Goal: Information Seeking & Learning: Learn about a topic

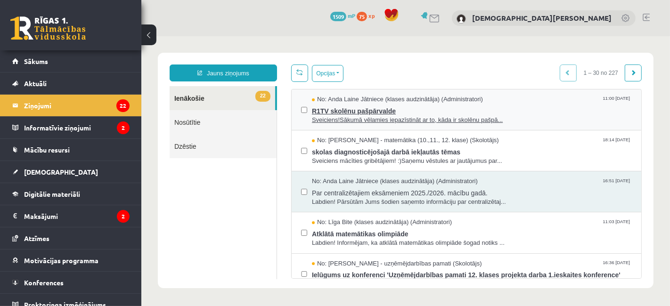
click at [507, 108] on span "R1TV skolēnu pašpārvalde" at bounding box center [472, 110] width 320 height 12
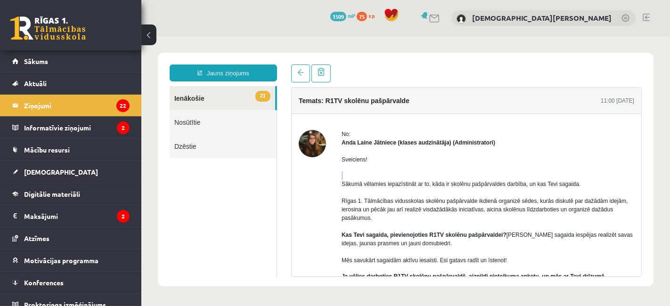
drag, startPoint x: 642, startPoint y: 157, endPoint x: 645, endPoint y: 176, distance: 19.7
click at [645, 176] on div "Temats: R1TV skolēnu pašpārvalde 11:00 08/10/2025 No: Anda Laine Jātniece (klas…" at bounding box center [466, 170] width 365 height 213
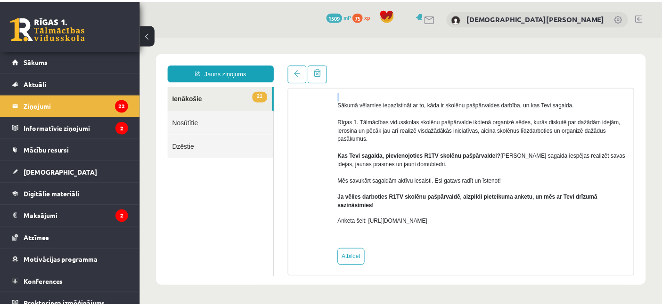
scroll to position [82, 0]
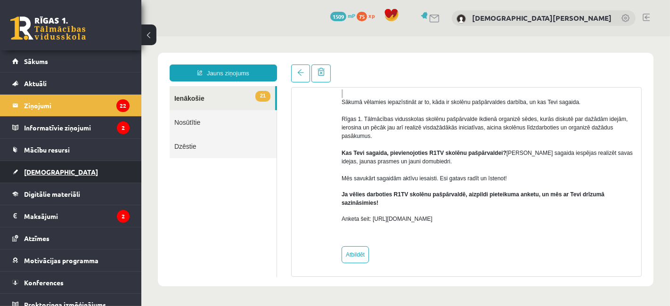
click at [48, 166] on link "[DEMOGRAPHIC_DATA]" at bounding box center [70, 172] width 117 height 22
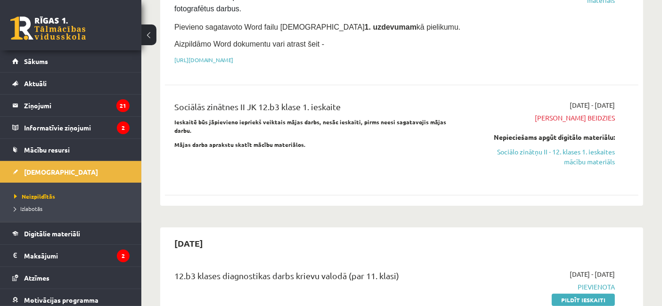
scroll to position [171, 0]
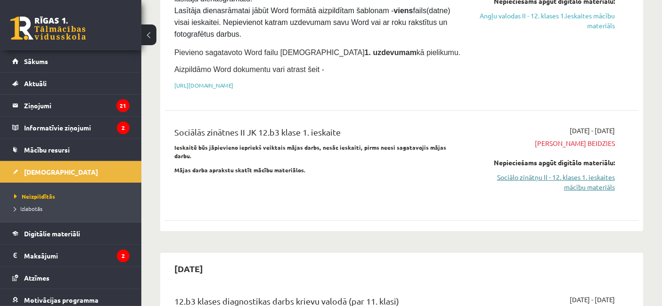
click at [562, 177] on link "Sociālo zinātņu II - 12. klases 1. ieskaites mācību materiāls" at bounding box center [547, 183] width 138 height 20
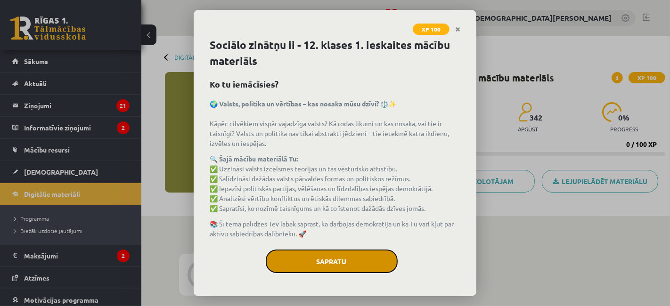
click at [342, 253] on button "Sapratu" at bounding box center [332, 262] width 132 height 24
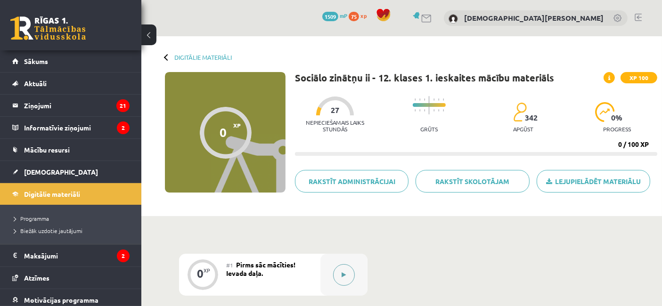
click at [344, 280] on button at bounding box center [344, 276] width 22 height 22
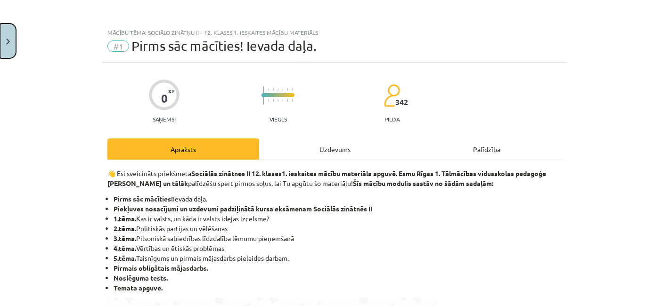
click at [2, 32] on button "Close" at bounding box center [8, 41] width 16 height 35
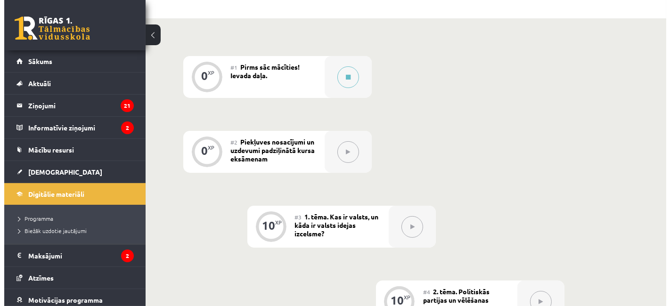
scroll to position [205, 0]
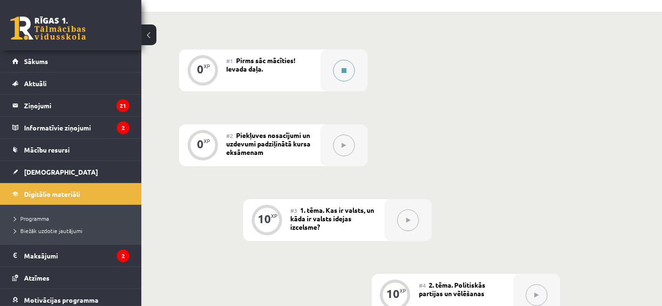
click at [342, 81] on button at bounding box center [344, 71] width 22 height 22
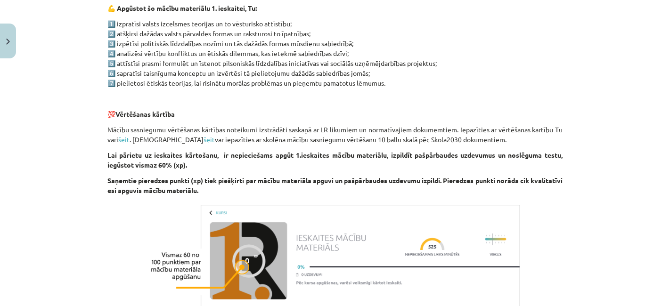
scroll to position [0, 0]
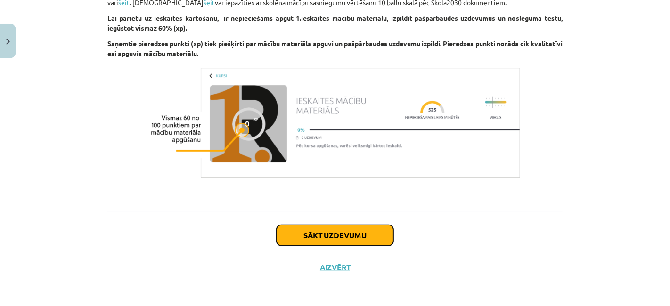
click at [330, 230] on button "Sākt uzdevumu" at bounding box center [335, 235] width 117 height 21
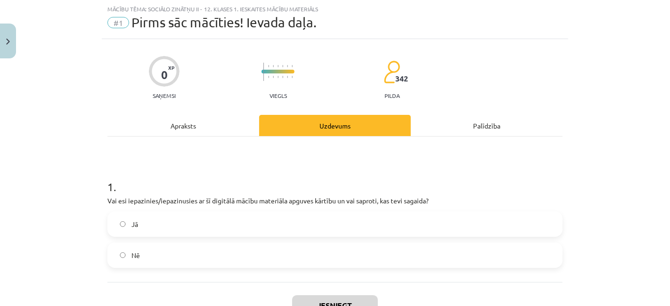
scroll to position [23, 0]
click at [261, 227] on label "Jā" at bounding box center [335, 225] width 454 height 24
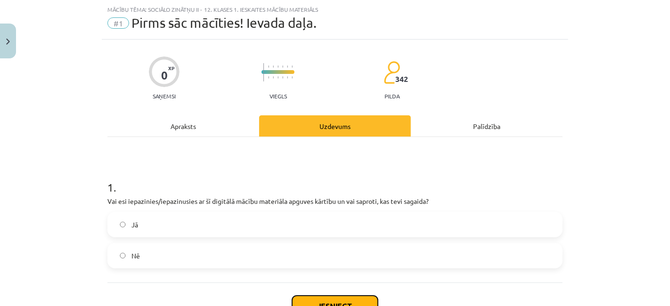
click at [313, 299] on button "Iesniegt" at bounding box center [335, 306] width 86 height 21
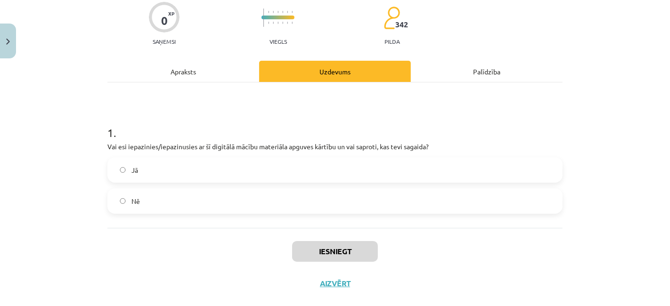
scroll to position [80, 0]
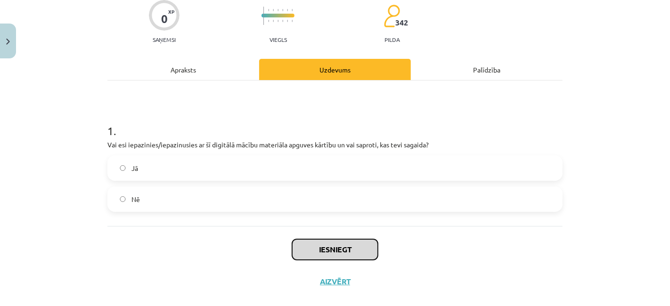
click at [359, 247] on button "Iesniegt" at bounding box center [335, 250] width 86 height 21
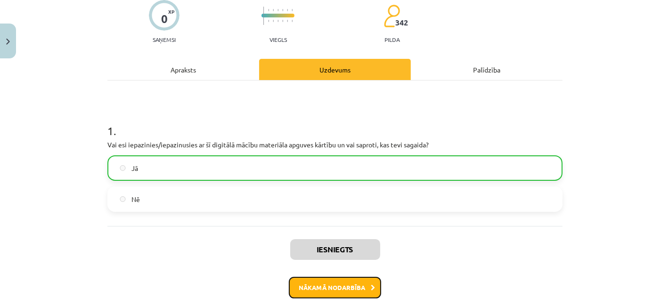
click at [315, 289] on button "Nākamā nodarbība" at bounding box center [335, 288] width 92 height 22
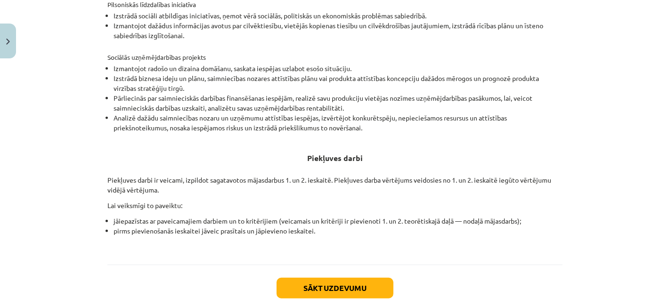
scroll to position [369, 0]
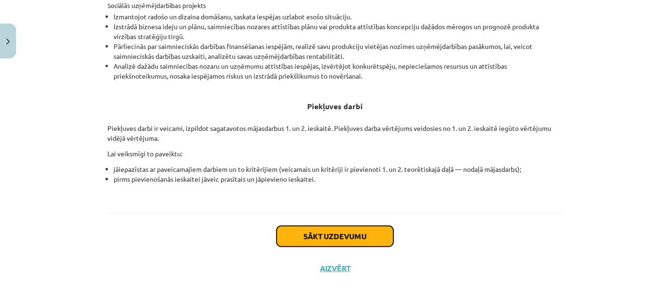
click at [312, 232] on button "Sākt uzdevumu" at bounding box center [335, 236] width 117 height 21
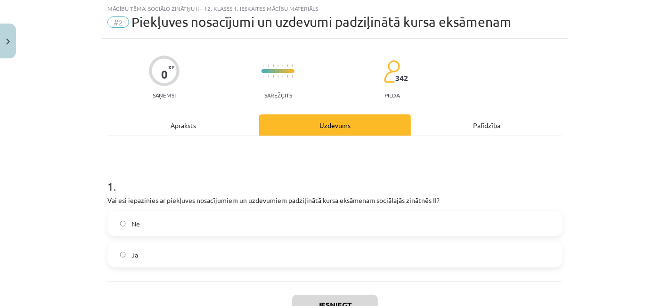
scroll to position [23, 0]
click at [304, 227] on label "Nē" at bounding box center [335, 225] width 454 height 24
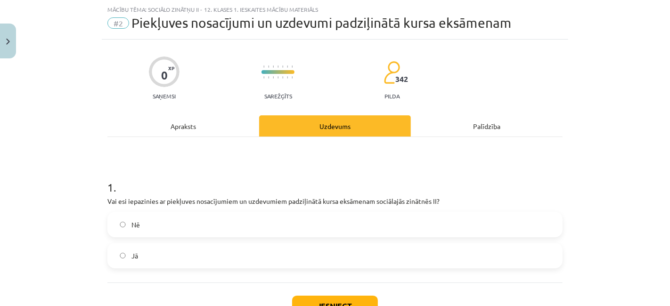
click at [302, 253] on label "Jā" at bounding box center [335, 256] width 454 height 24
click at [327, 297] on button "Iesniegt" at bounding box center [335, 306] width 86 height 21
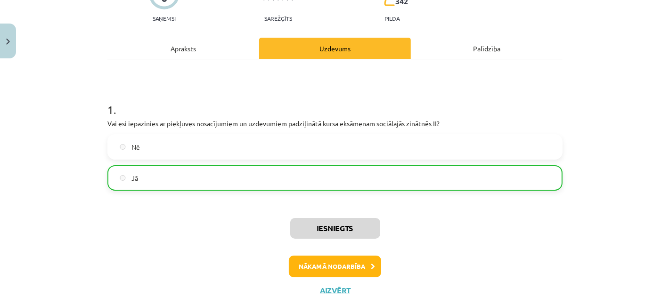
scroll to position [103, 0]
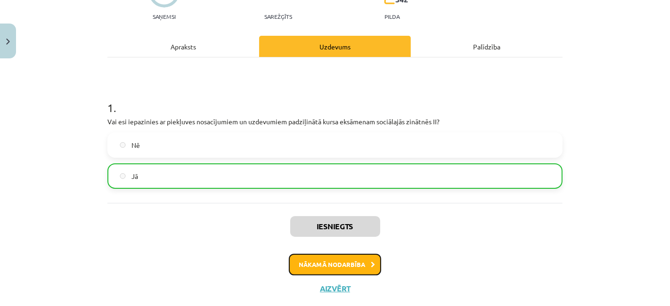
click at [354, 267] on button "Nākamā nodarbība" at bounding box center [335, 265] width 92 height 22
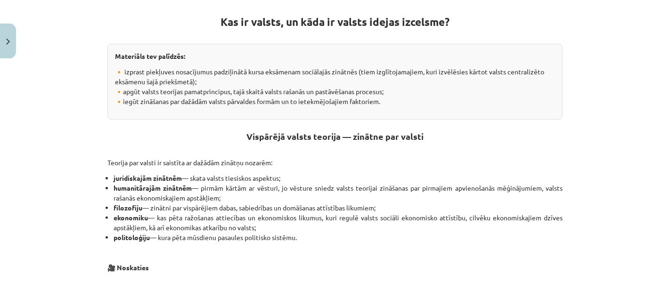
scroll to position [156, 0]
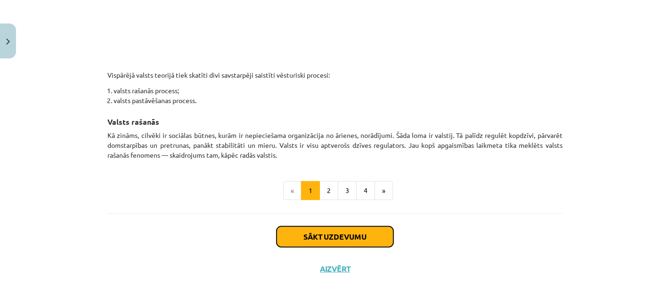
click at [346, 230] on button "Sākt uzdevumu" at bounding box center [335, 237] width 117 height 21
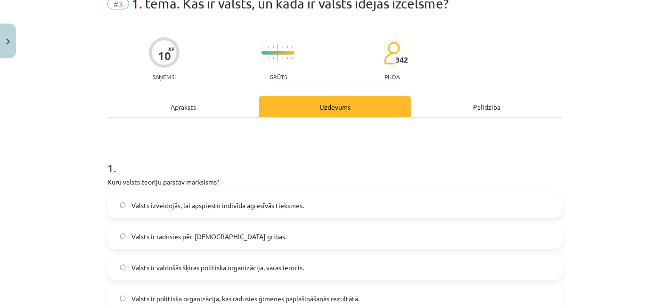
scroll to position [23, 0]
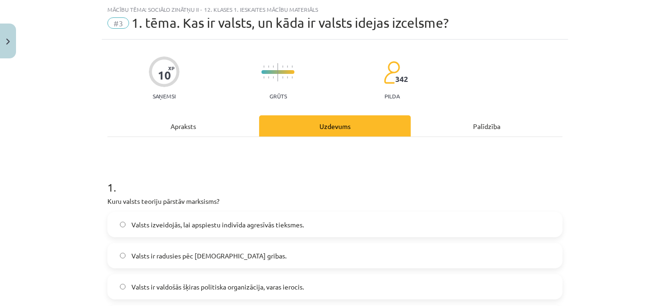
click at [110, 203] on p "Kuru valsts teoriju pārstāv marksisms?" at bounding box center [334, 202] width 455 height 10
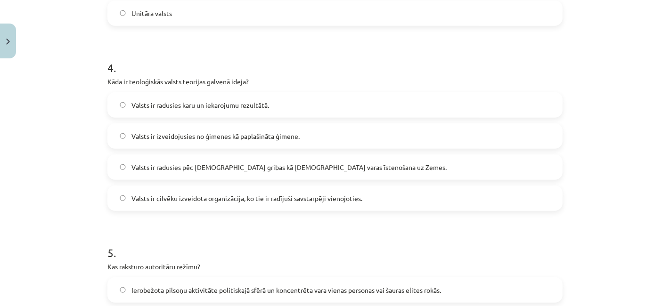
scroll to position [897, 0]
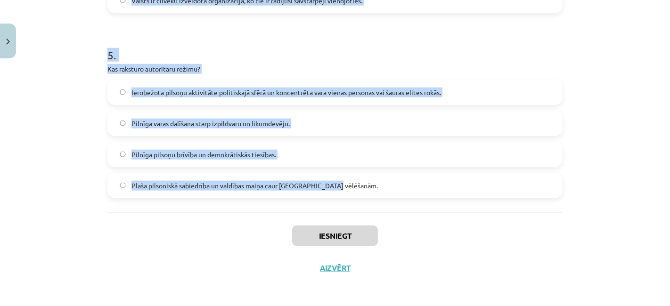
drag, startPoint x: 102, startPoint y: 186, endPoint x: 335, endPoint y: 190, distance: 233.0
copy form "1 . Kuru valsts teoriju pārstāv marksisms? Valsts izveidojās, lai apspiestu ind…"
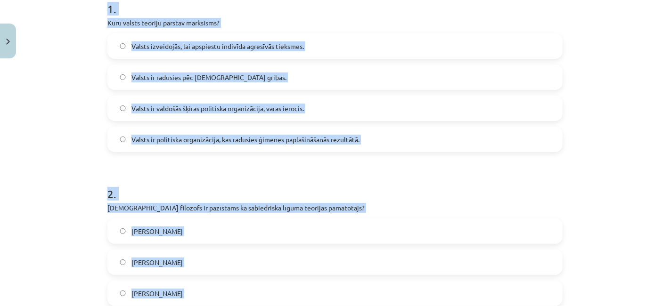
scroll to position [183, 0]
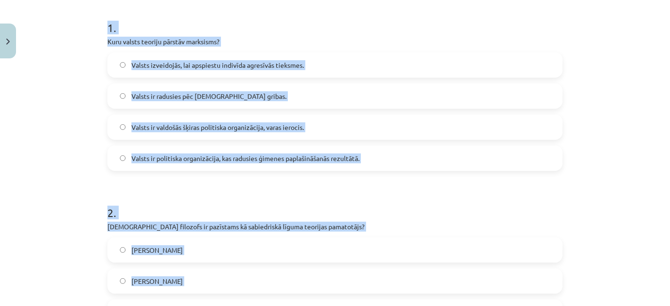
click at [424, 26] on h1 "1 ." at bounding box center [334, 19] width 455 height 29
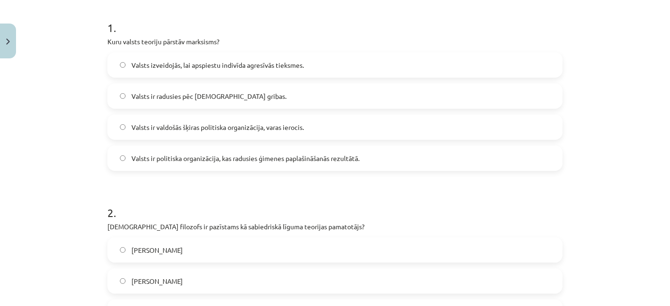
click at [240, 129] on span "Valsts ir valdošās šķiras politiska organizācija, varas ierocis." at bounding box center [218, 128] width 173 height 10
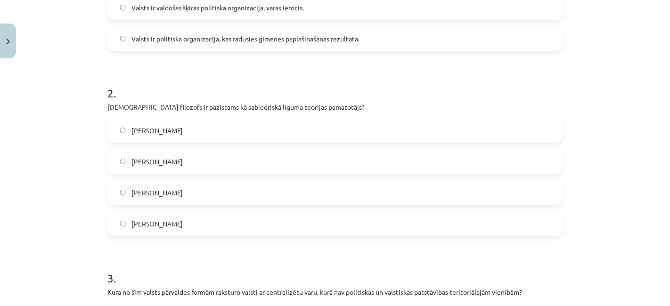
scroll to position [306, 0]
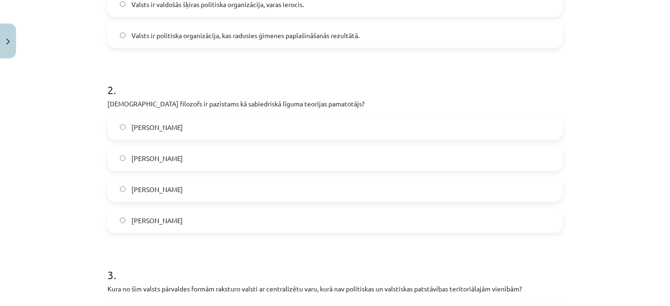
click at [181, 190] on label "Tomass Hobss" at bounding box center [335, 190] width 454 height 24
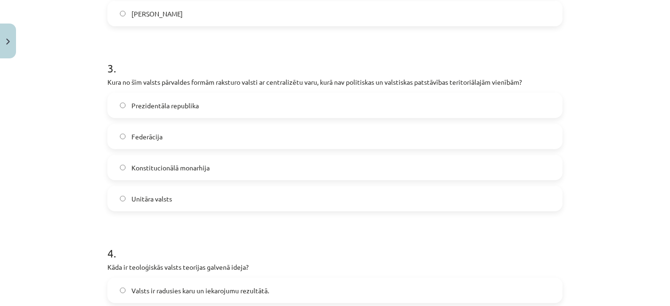
scroll to position [516, 0]
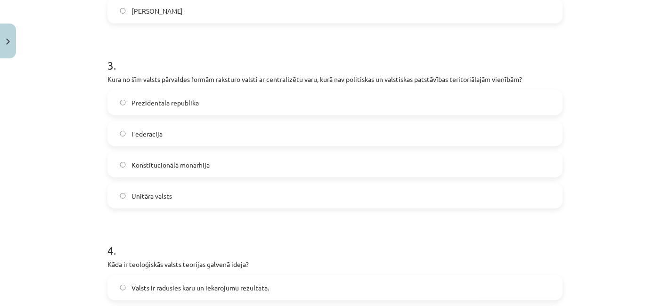
click at [166, 204] on label "Unitāra valsts" at bounding box center [335, 196] width 454 height 24
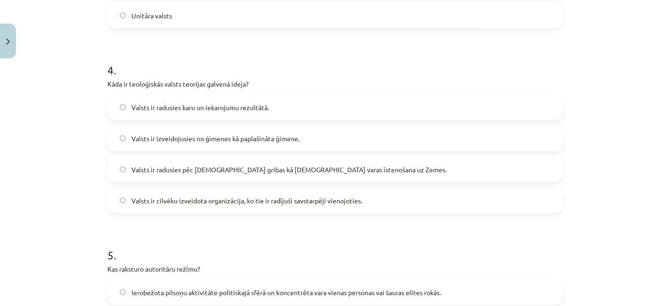
scroll to position [708, 0]
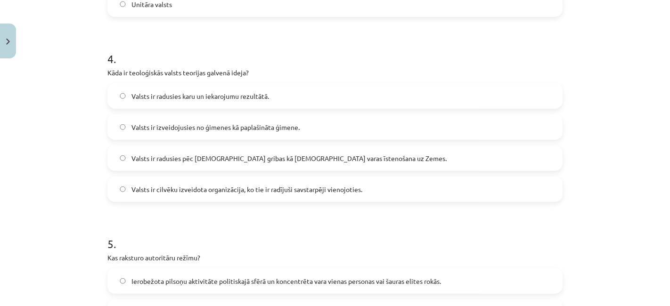
click at [242, 165] on label "Valsts ir radusies pēc Dieva gribas kā dievišķās varas īstenošana uz Zemes." at bounding box center [335, 159] width 454 height 24
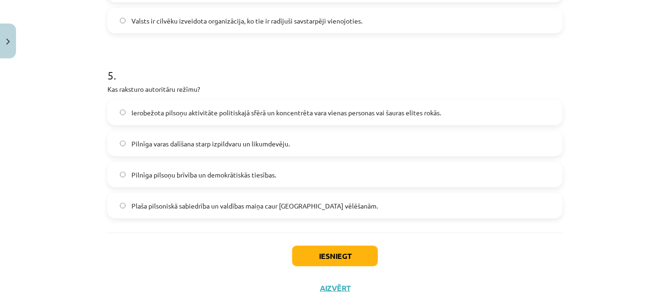
scroll to position [894, 0]
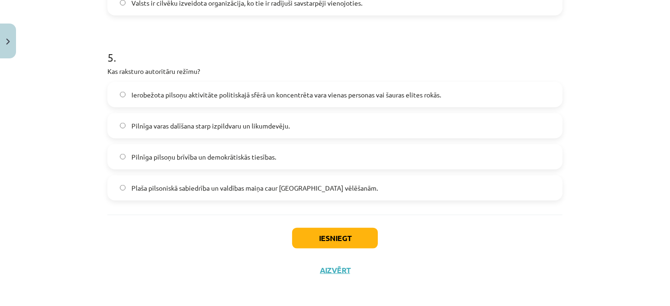
click at [208, 92] on span "Ierobežota pilsoņu aktivitāte politiskajā sfērā un koncentrēta vara vienas pers…" at bounding box center [287, 95] width 310 height 10
click at [326, 234] on button "Iesniegt" at bounding box center [335, 238] width 86 height 21
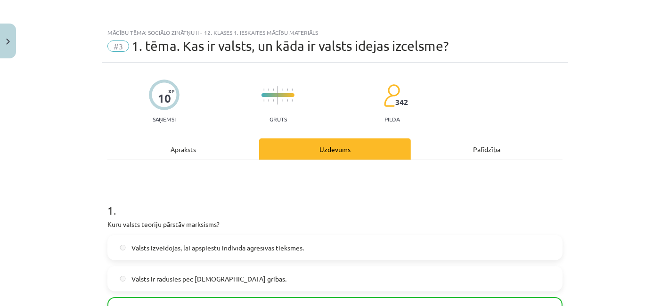
scroll to position [926, 0]
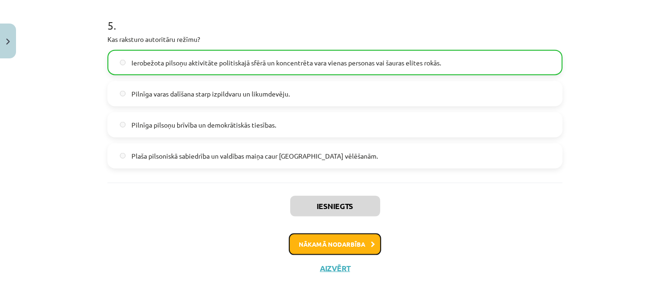
click at [351, 246] on button "Nākamā nodarbība" at bounding box center [335, 245] width 92 height 22
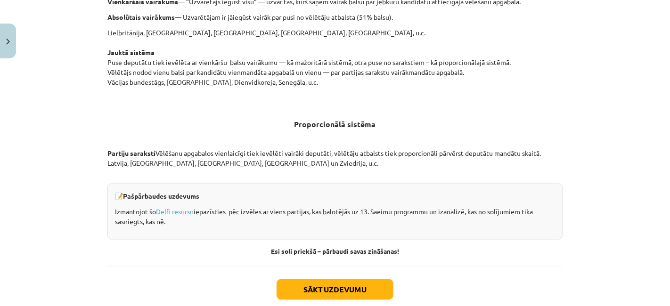
scroll to position [1011, 0]
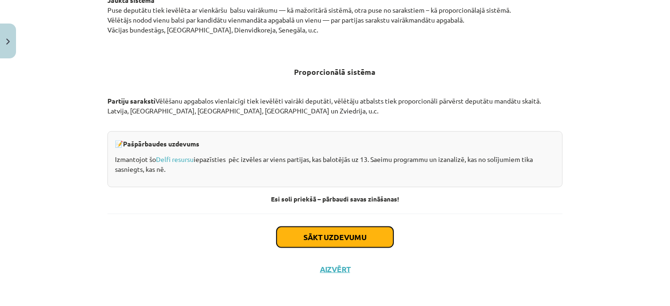
click at [334, 229] on button "Sākt uzdevumu" at bounding box center [335, 237] width 117 height 21
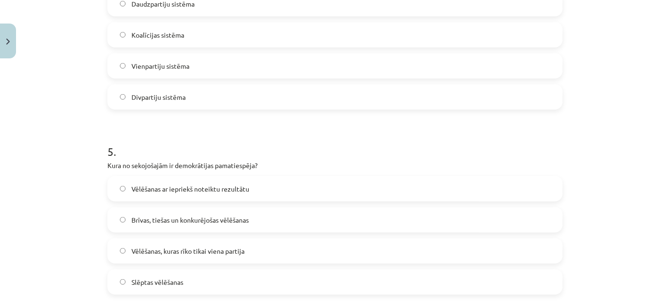
scroll to position [897, 0]
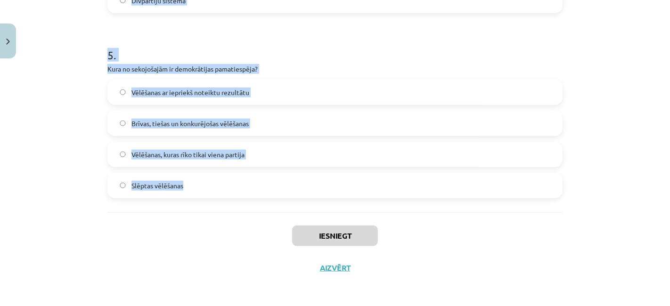
drag, startPoint x: 95, startPoint y: 185, endPoint x: 275, endPoint y: 201, distance: 180.4
click at [275, 201] on div "Mācību tēma: Sociālo zinātņu ii - 12. klases 1. ieskaites mācību materiāls #4 2…" at bounding box center [335, 153] width 670 height 306
copy form "1 . Kura vēlēšanu sistēma paredz, ka "uzvarētājs iegūst visu"? Jauktā sistēma P…"
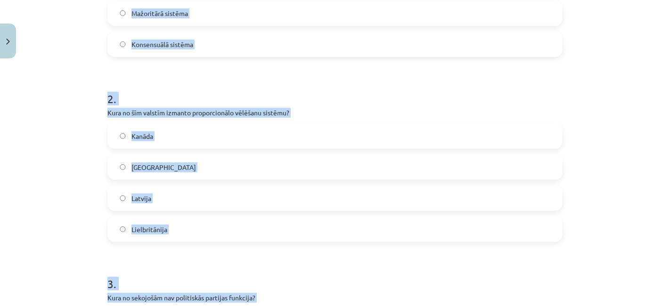
scroll to position [276, 0]
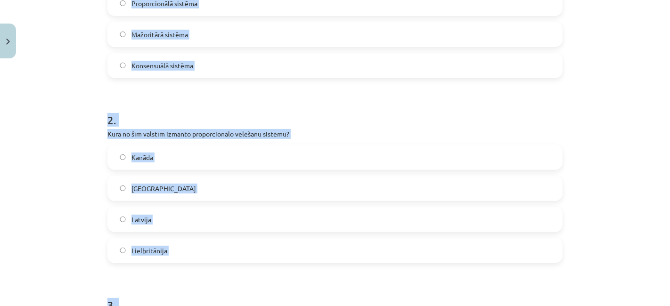
click at [384, 23] on label "Mažoritārā sistēma" at bounding box center [335, 35] width 454 height 24
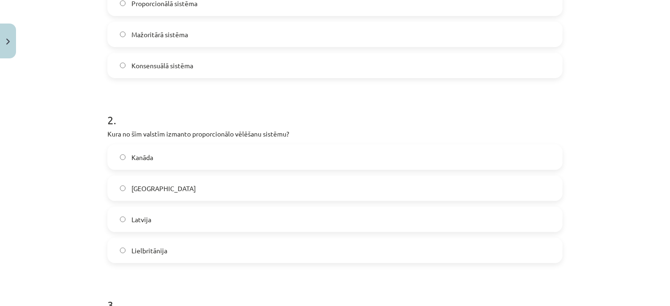
click at [209, 225] on label "Latvija" at bounding box center [335, 220] width 454 height 24
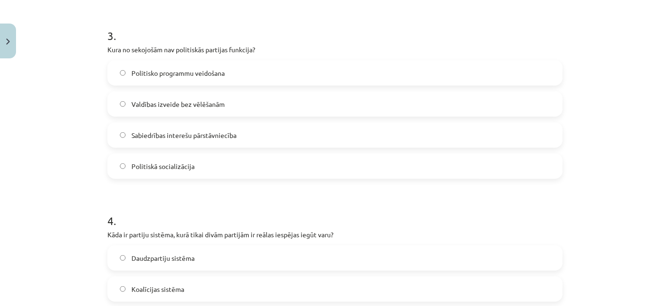
scroll to position [551, 0]
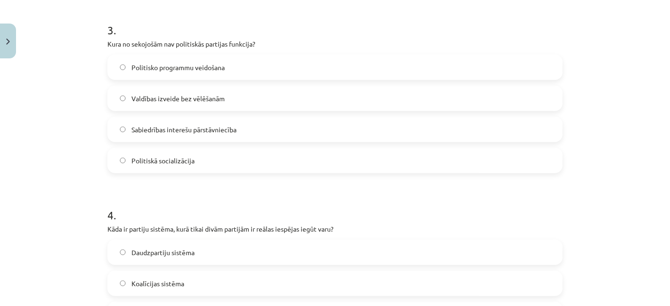
click at [195, 102] on span "Valdības izveide bez vēlēšanām" at bounding box center [178, 99] width 93 height 10
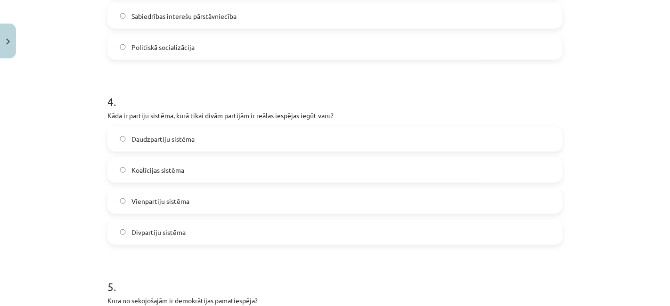
scroll to position [666, 0]
click at [190, 226] on label "Divpartiju sistēma" at bounding box center [335, 231] width 454 height 24
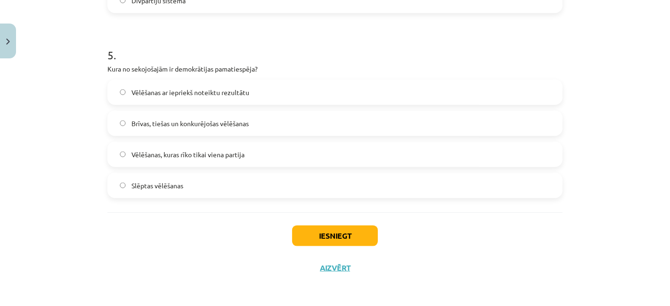
click at [274, 119] on label "Brīvas, tiešas un konkurējošas vēlēšanas" at bounding box center [335, 124] width 454 height 24
click at [317, 238] on button "Iesniegt" at bounding box center [335, 236] width 86 height 21
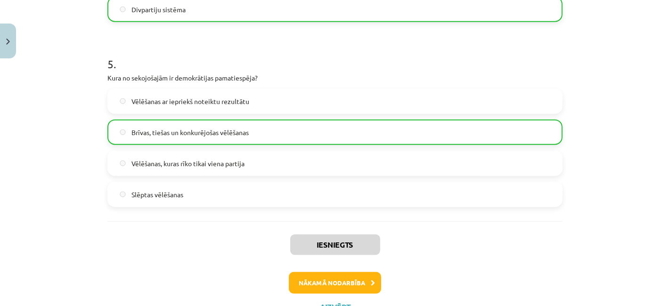
scroll to position [926, 0]
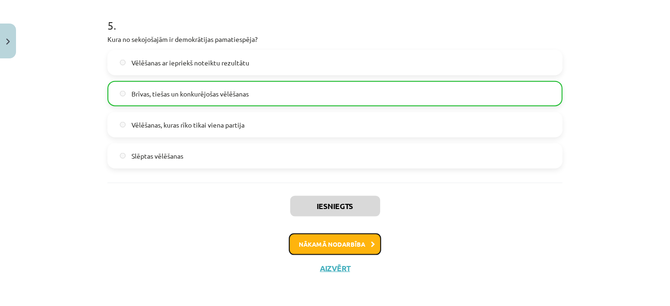
click at [356, 240] on button "Nākamā nodarbība" at bounding box center [335, 245] width 92 height 22
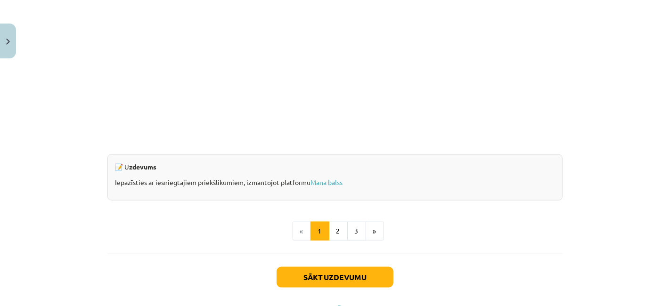
scroll to position [942, 0]
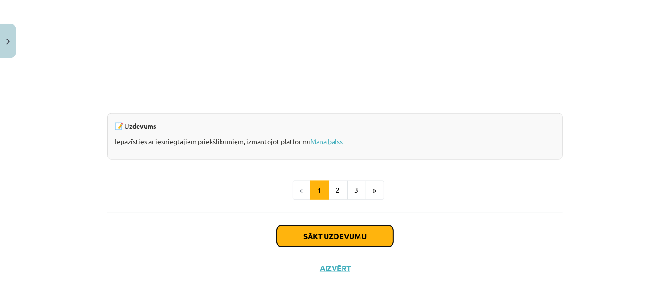
click at [364, 234] on button "Sākt uzdevumu" at bounding box center [335, 236] width 117 height 21
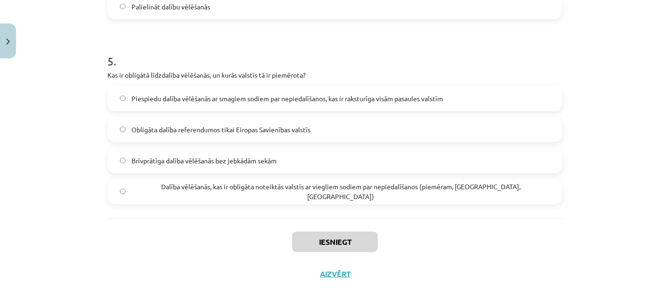
scroll to position [897, 0]
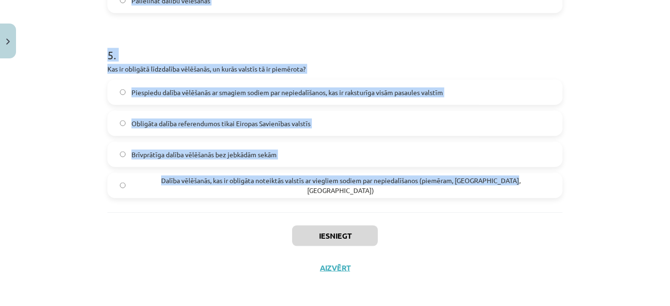
drag, startPoint x: 93, startPoint y: 190, endPoint x: 478, endPoint y: 207, distance: 384.6
click at [478, 207] on div "Mācību tēma: Sociālo zinātņu ii - 12. klases 1. ieskaites mācību materiāls #5 3…" at bounding box center [335, 153] width 670 height 306
copy form "1 . Kurš no sekojošajiem ir piemērs konvencionālajai politiskajai līdzdalībai? …"
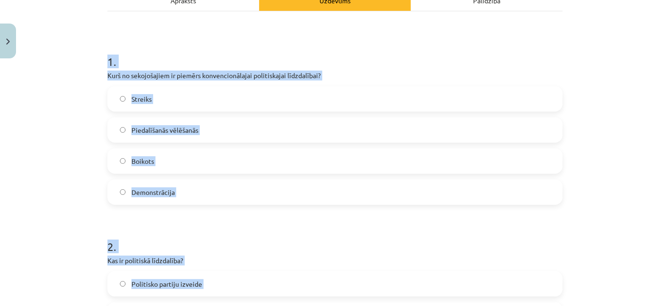
scroll to position [148, 0]
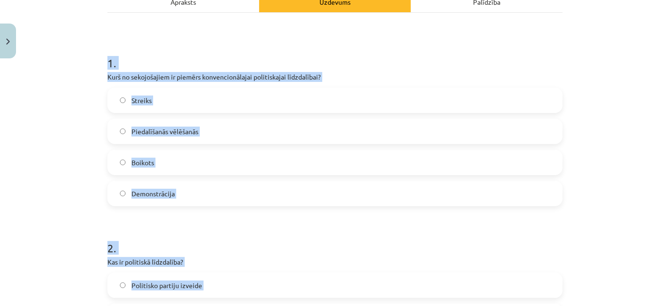
click at [488, 73] on p "Kurš no sekojošajiem ir piemērs konvencionālajai politiskajai līdzdalībai?" at bounding box center [334, 77] width 455 height 10
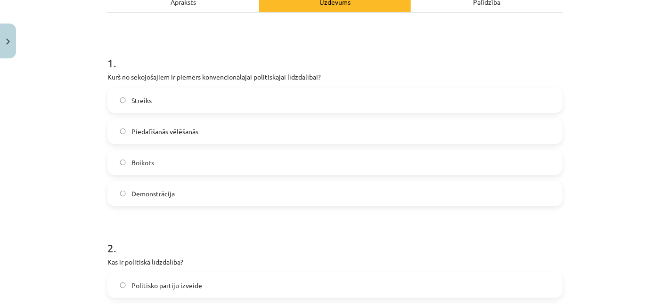
click at [329, 126] on label "Piedalīšanās vēlēšanās" at bounding box center [335, 132] width 454 height 24
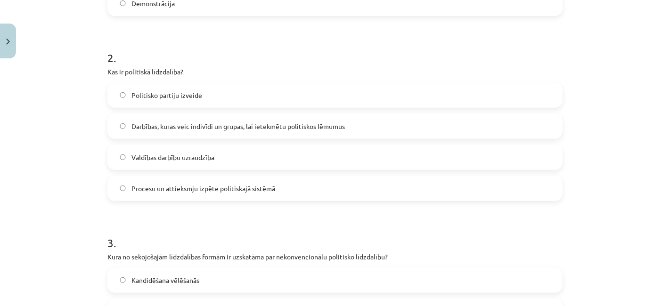
scroll to position [346, 0]
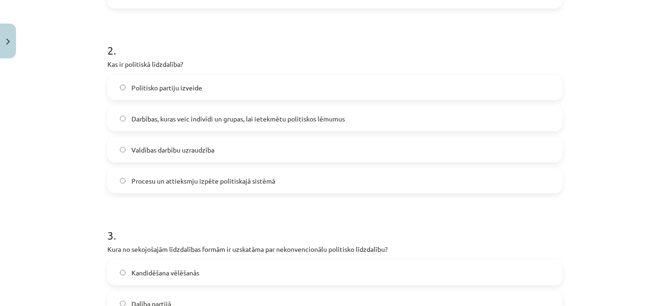
click at [208, 119] on span "Darbības, kuras veic indivīdi un grupas, lai ietekmētu politiskos lēmumus" at bounding box center [239, 119] width 214 height 10
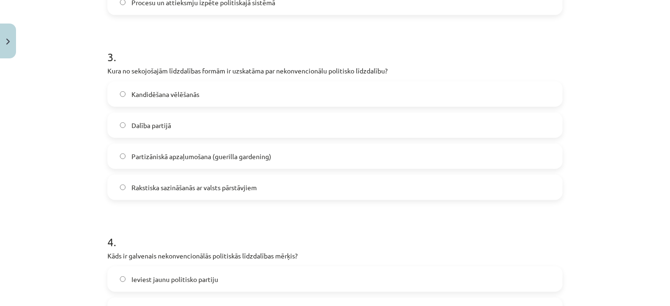
scroll to position [526, 0]
click at [248, 154] on span "Partizāniskā apzaļumošana (guerilla gardening)" at bounding box center [202, 155] width 140 height 10
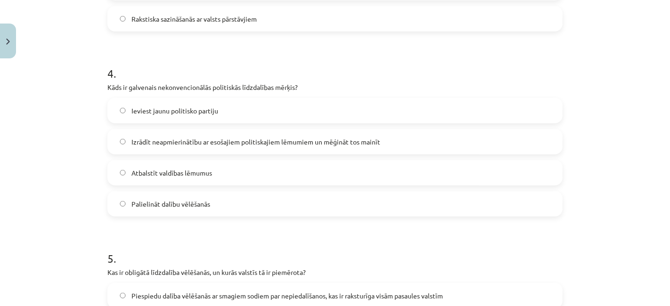
scroll to position [695, 0]
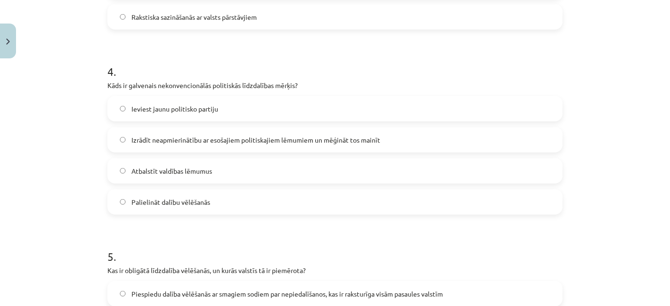
click at [181, 135] on span "Izrādīt neapmierinātību ar esošajiem politiskajiem lēmumiem un mēģināt tos main…" at bounding box center [256, 140] width 249 height 10
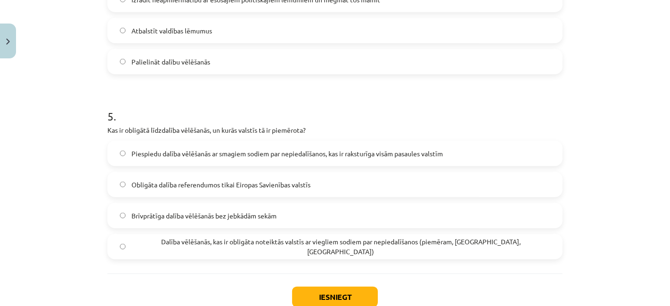
scroll to position [840, 0]
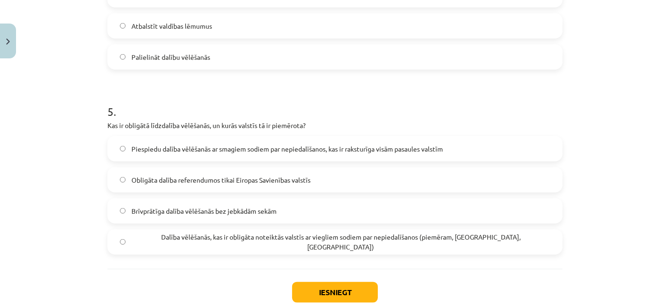
click at [221, 243] on span "Dalība vēlēšanās, kas ir obligāta noteiktās valstīs ar viegliem sodiem par nepi…" at bounding box center [341, 242] width 419 height 20
click at [325, 282] on button "Iesniegt" at bounding box center [335, 292] width 86 height 21
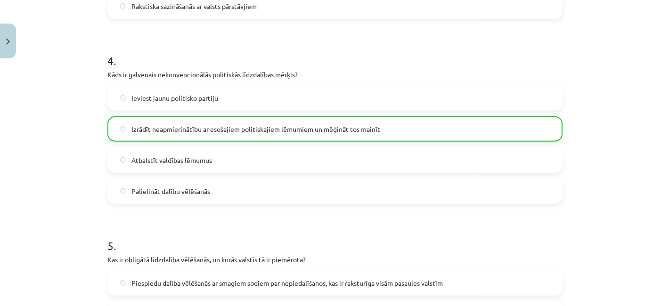
scroll to position [926, 0]
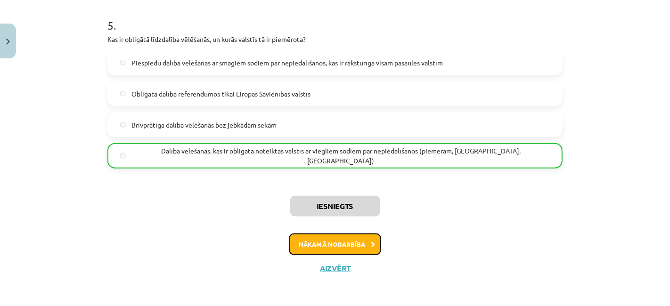
click at [363, 239] on button "Nākamā nodarbība" at bounding box center [335, 245] width 92 height 22
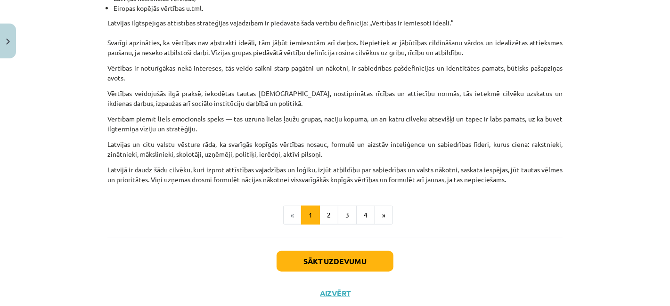
scroll to position [616, 0]
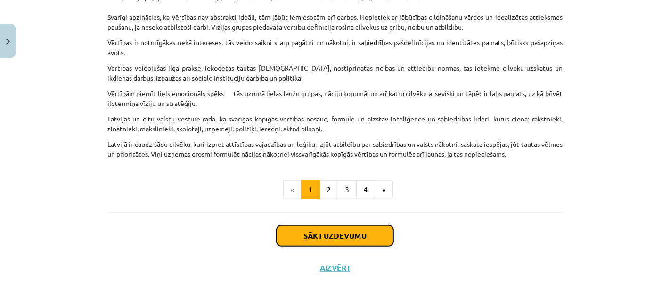
click at [353, 236] on button "Sākt uzdevumu" at bounding box center [335, 236] width 117 height 21
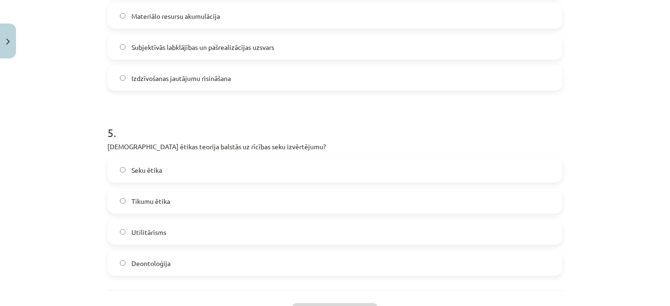
scroll to position [897, 0]
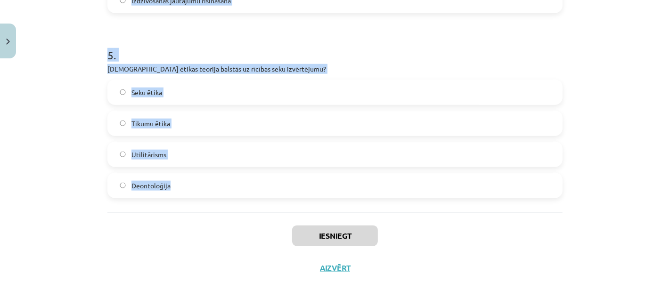
drag, startPoint x: 98, startPoint y: 182, endPoint x: 261, endPoint y: 188, distance: 162.8
copy form "1 . Kāds ir tikuma ētikas centrālais uzdevums? Nodrošināt maksimālu labumu sabi…"
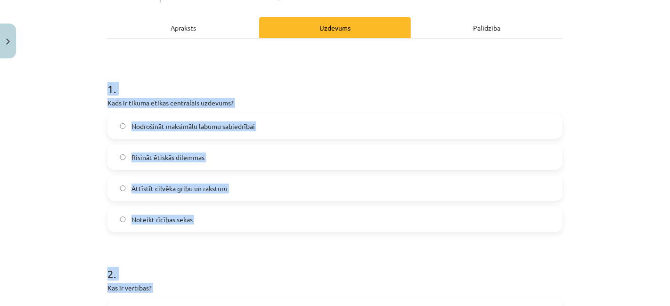
scroll to position [128, 0]
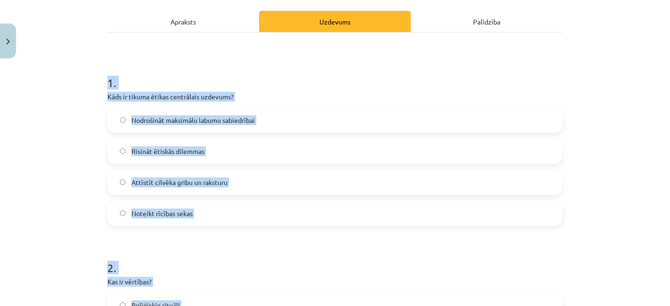
click at [541, 66] on h1 "1 ." at bounding box center [334, 74] width 455 height 29
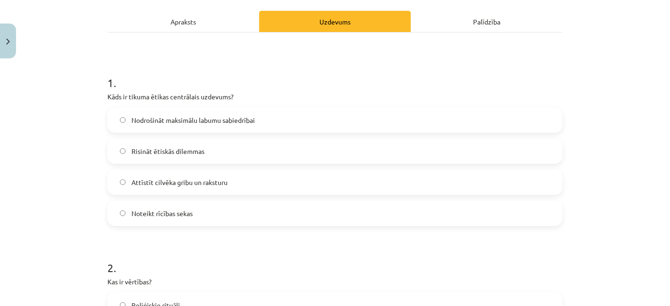
click at [220, 187] on span "Attīstīt cilvēka gribu un raksturu" at bounding box center [180, 183] width 96 height 10
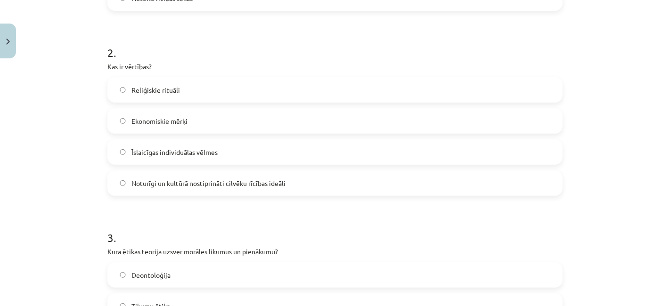
scroll to position [347, 0]
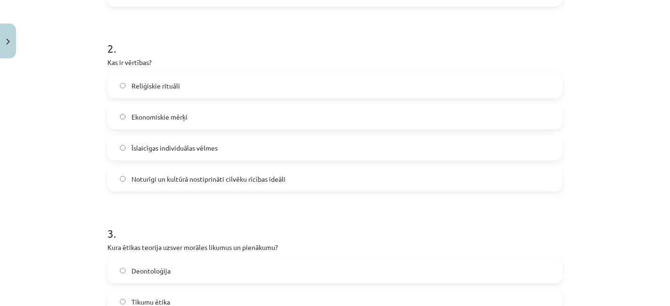
click at [224, 181] on span "Noturīgi un kultūrā nostiprināti cilvēku rīcības ideāli" at bounding box center [209, 179] width 154 height 10
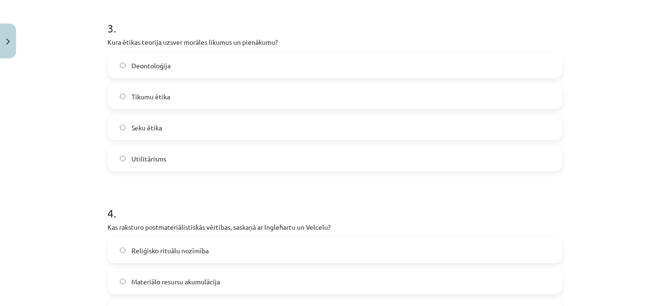
scroll to position [554, 0]
click at [165, 62] on span "Deontoloģija" at bounding box center [151, 64] width 39 height 10
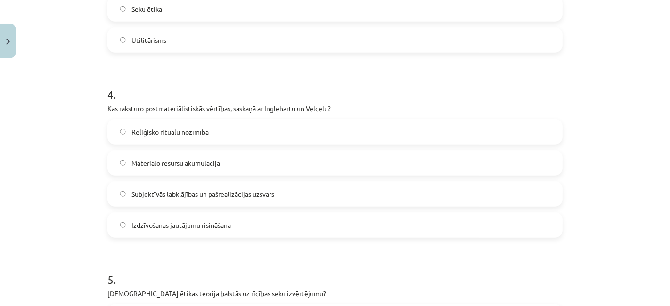
scroll to position [684, 0]
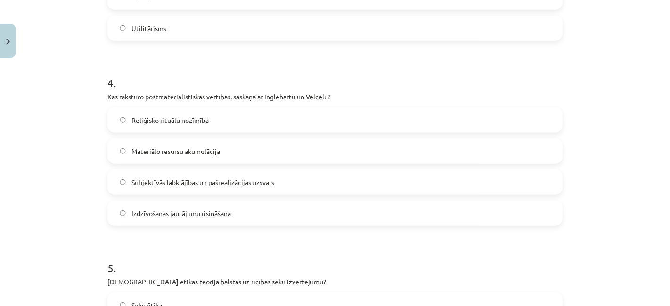
click at [223, 190] on label "Subjektīvās labklājības un pašrealizācijas uzsvars" at bounding box center [335, 183] width 454 height 24
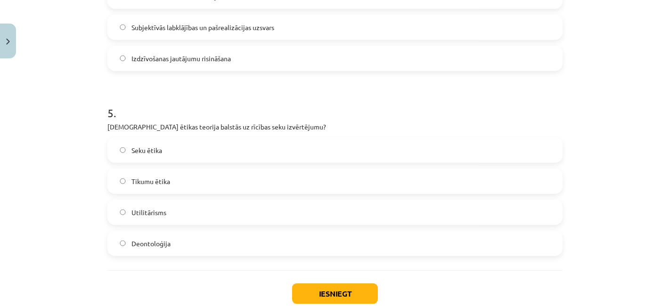
scroll to position [842, 0]
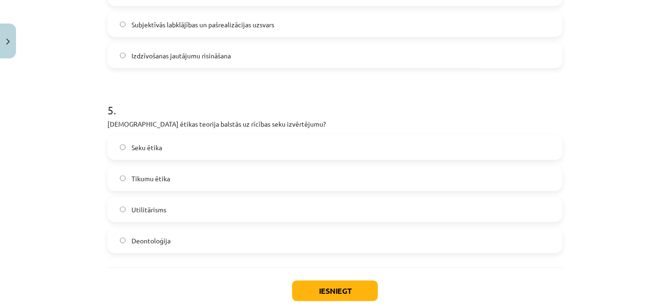
click at [167, 145] on label "Seku ētika" at bounding box center [335, 148] width 454 height 24
click at [352, 294] on button "Iesniegt" at bounding box center [335, 291] width 86 height 21
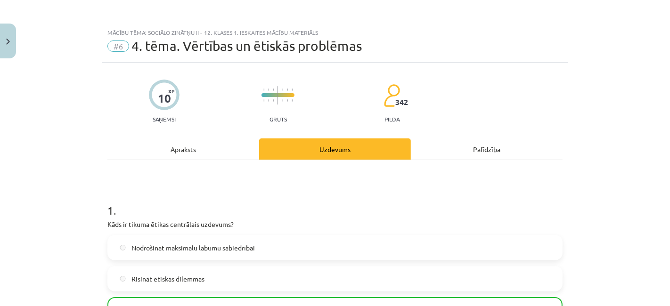
scroll to position [926, 0]
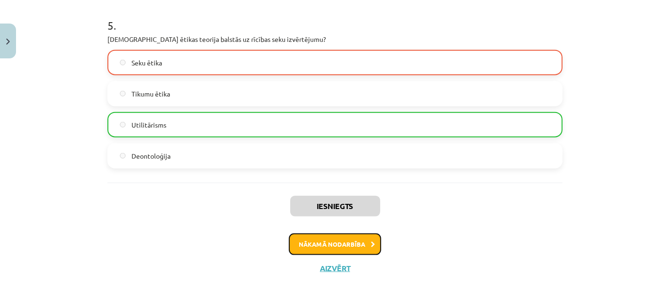
click at [329, 252] on button "Nākamā nodarbība" at bounding box center [335, 245] width 92 height 22
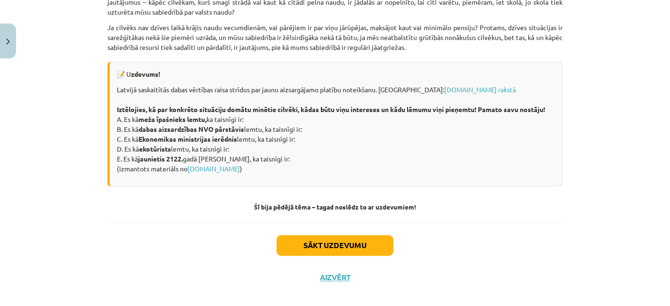
scroll to position [1338, 0]
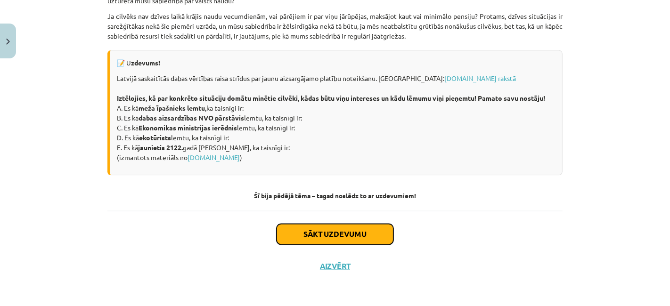
click at [308, 232] on button "Sākt uzdevumu" at bounding box center [335, 234] width 117 height 21
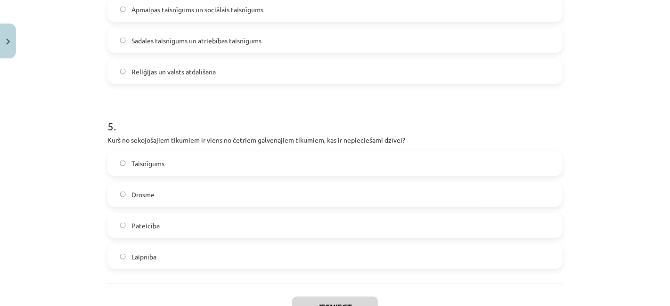
scroll to position [846, 0]
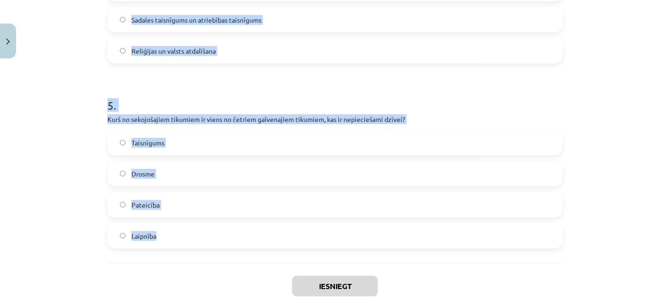
drag, startPoint x: 98, startPoint y: 183, endPoint x: 369, endPoint y: 226, distance: 274.5
copy form "1 . Kura no šīm teorijām uzskata, ka taisnīgums var pastāvēt tikai vienlīdzības…"
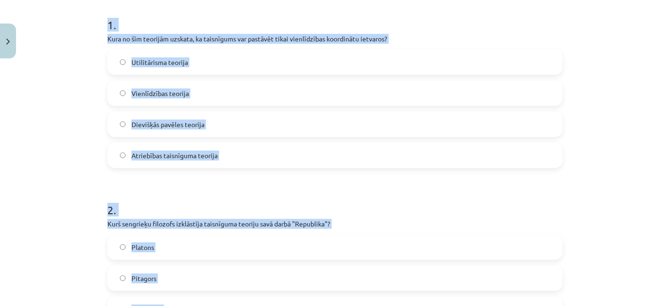
scroll to position [155, 0]
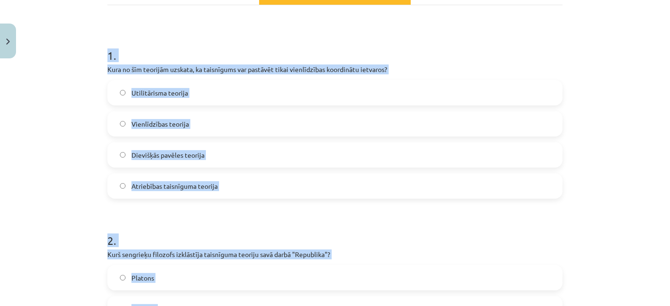
click at [511, 47] on h1 "1 ." at bounding box center [334, 47] width 455 height 29
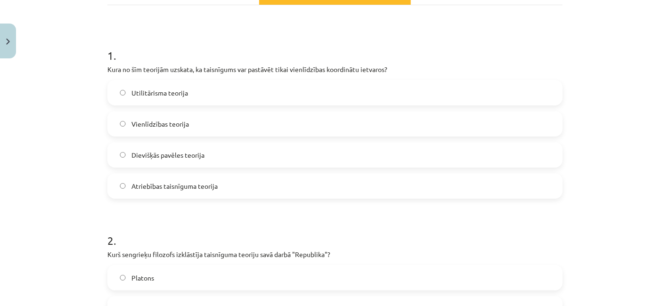
click at [299, 116] on label "Vienlīdzības teorija" at bounding box center [335, 124] width 454 height 24
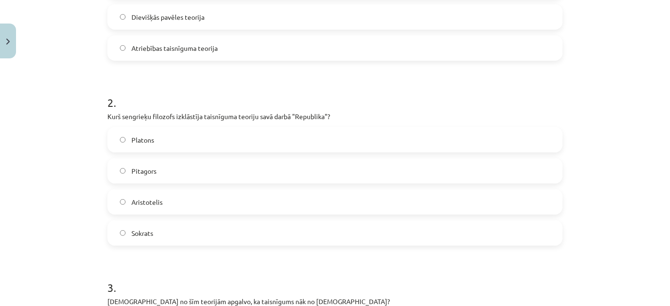
scroll to position [306, 0]
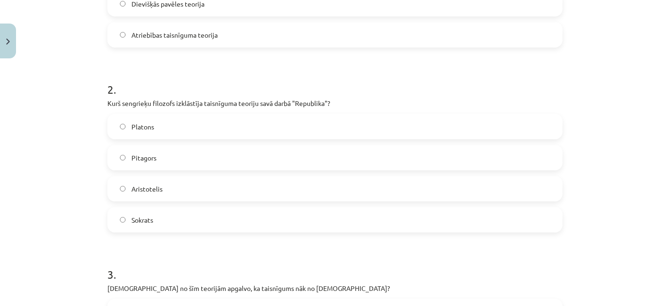
click at [177, 130] on label "Platons" at bounding box center [335, 127] width 454 height 24
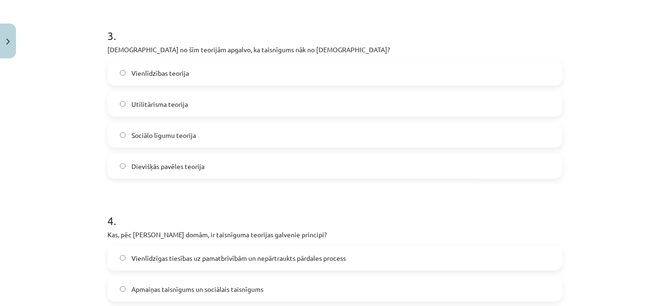
scroll to position [550, 0]
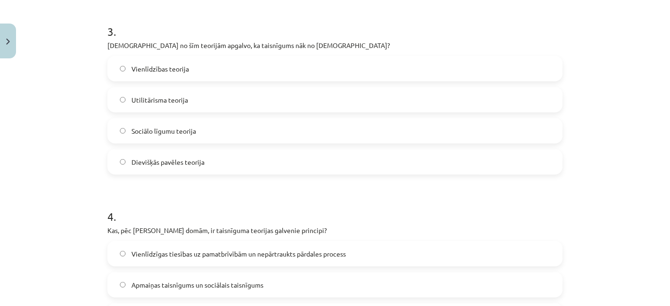
click at [232, 157] on label "Dievišķās pavēles teorija" at bounding box center [335, 162] width 454 height 24
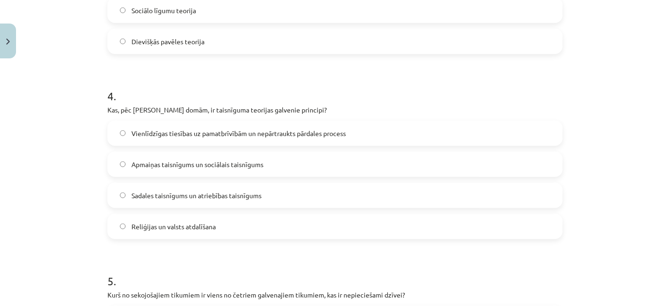
scroll to position [680, 0]
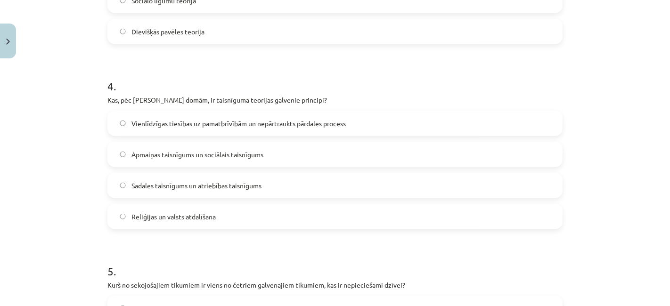
click at [414, 131] on label "Vienlīdzīgas tiesības uz pamatbrīvībām un nepārtraukts pārdales process" at bounding box center [335, 124] width 454 height 24
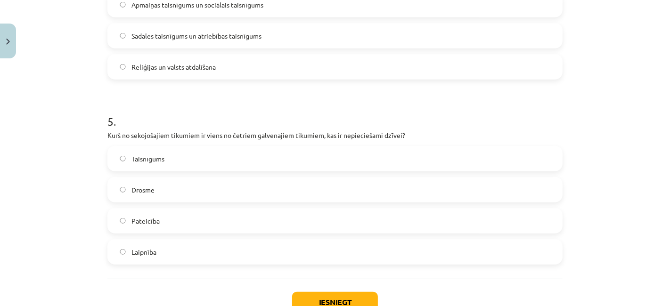
scroll to position [836, 0]
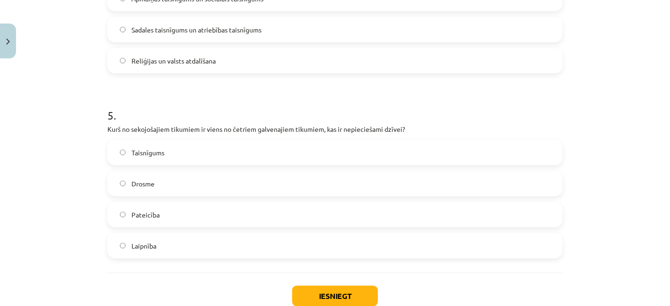
click at [210, 151] on label "Taisnīgums" at bounding box center [335, 153] width 454 height 24
click at [340, 290] on button "Iesniegt" at bounding box center [335, 296] width 86 height 21
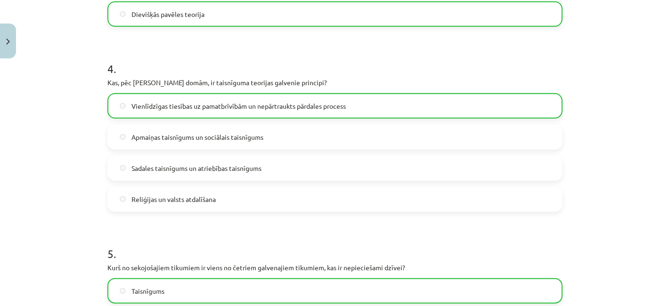
scroll to position [926, 0]
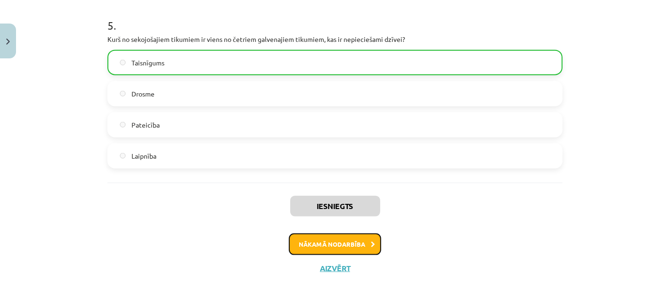
click at [365, 240] on button "Nākamā nodarbība" at bounding box center [335, 245] width 92 height 22
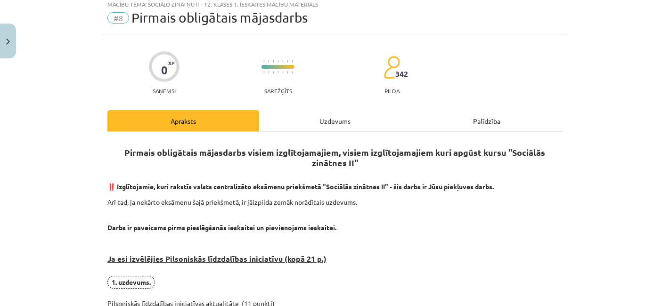
scroll to position [23, 0]
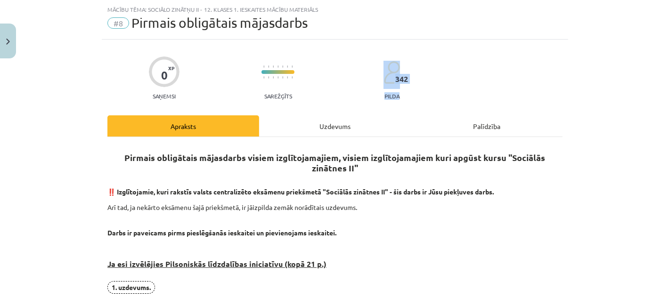
drag, startPoint x: 658, startPoint y: 75, endPoint x: 660, endPoint y: 95, distance: 19.9
click at [660, 95] on div "Mācību tēma: Sociālo zinātņu ii - 12. klases 1. ieskaites mācību materiāls #8 P…" at bounding box center [335, 153] width 670 height 306
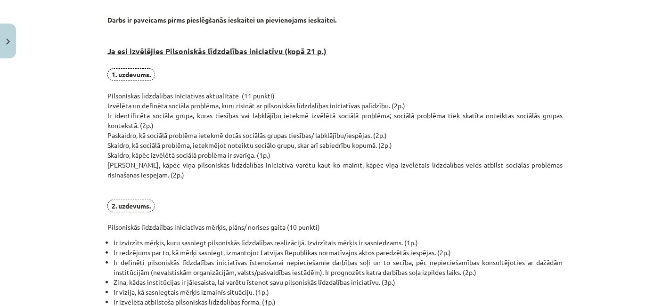
scroll to position [234, 0]
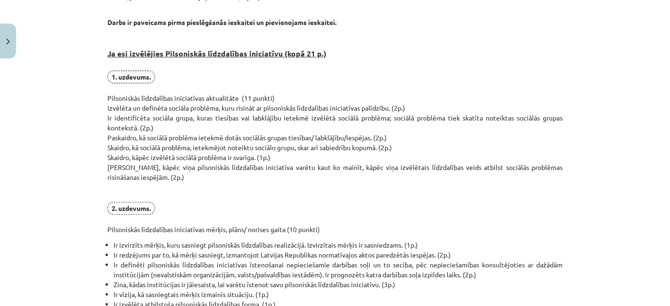
drag, startPoint x: 661, startPoint y: 101, endPoint x: 644, endPoint y: 149, distance: 51.2
click at [644, 149] on div "Mācību tēma: Sociālo zinātņu ii - 12. klases 1. ieskaites mācību materiāls #8 P…" at bounding box center [335, 153] width 670 height 306
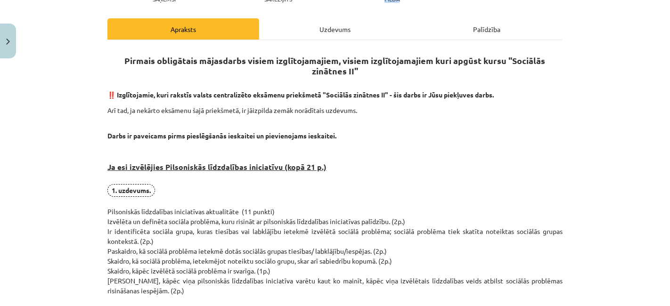
scroll to position [123, 0]
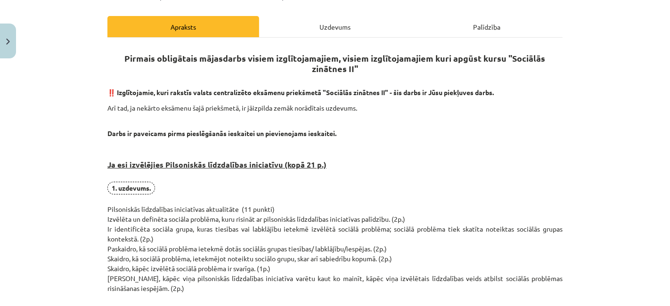
click at [558, 158] on h3 "Ja esi izvēlējies Pilsoniskās līdzdalības iniciatīvu (kopā 21 p.)" at bounding box center [334, 161] width 455 height 35
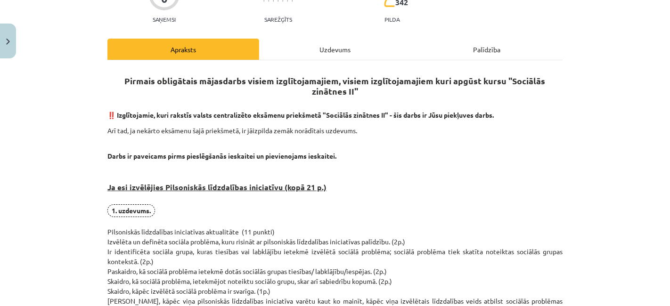
scroll to position [41, 0]
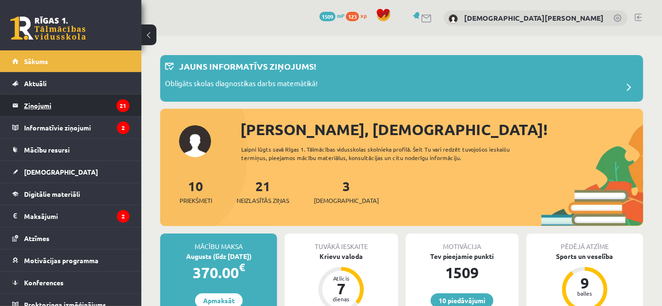
click at [49, 108] on legend "Ziņojumi 21" at bounding box center [77, 106] width 106 height 22
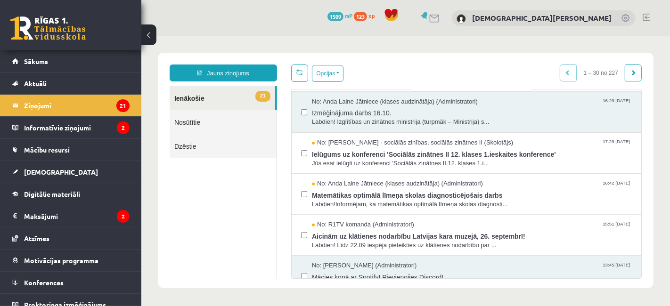
scroll to position [298, 0]
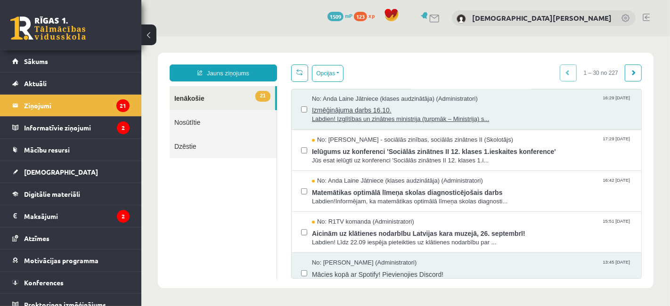
click at [525, 112] on span "Izmēģinājuma darbs 16.10." at bounding box center [472, 109] width 320 height 12
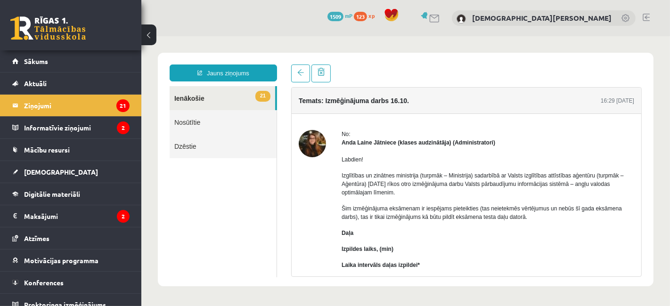
scroll to position [0, 0]
drag, startPoint x: 631, startPoint y: 157, endPoint x: 630, endPoint y: 168, distance: 11.4
click at [630, 168] on div "No: Anda Laine Jātniece (klases audzinātāja) (Administratori) Labdien! Izglītīb…" at bounding box center [466, 292] width 350 height 324
click at [298, 74] on span at bounding box center [300, 72] width 7 height 7
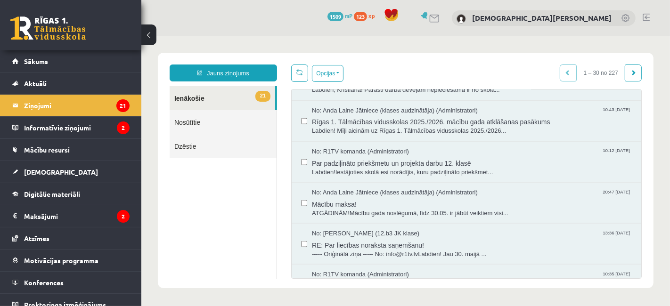
scroll to position [945, 0]
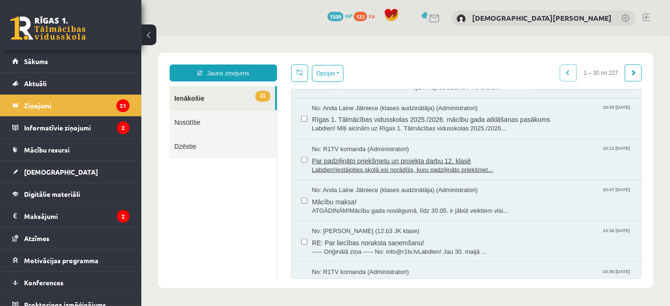
click at [519, 159] on span "Par padziļināto priekšmetu un projekta darbu 12. klasē" at bounding box center [472, 160] width 320 height 12
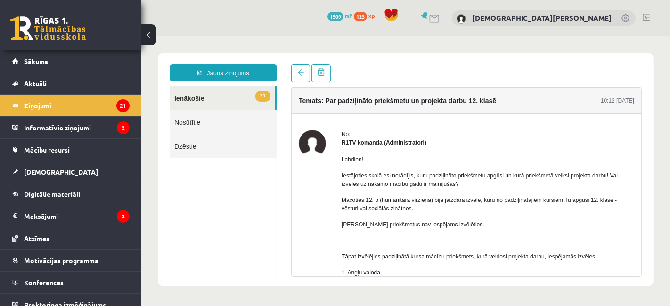
scroll to position [0, 0]
drag, startPoint x: 622, startPoint y: 142, endPoint x: 622, endPoint y: 154, distance: 11.8
click at [622, 154] on div "No: R1TV komanda (Administratori) Labdien! Iestājoties skolā esi norādījis, kur…" at bounding box center [487, 296] width 293 height 333
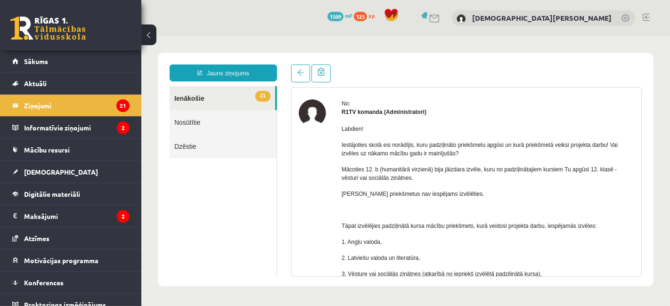
scroll to position [29, 0]
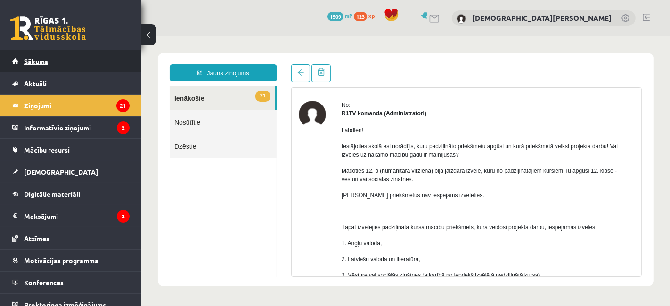
click at [40, 67] on link "Sākums" at bounding box center [70, 61] width 117 height 22
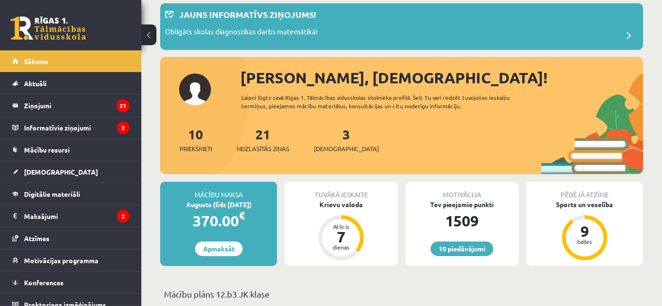
scroll to position [54, 0]
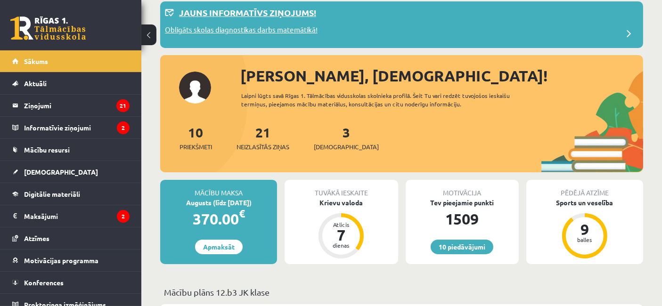
click at [597, 33] on div "Obligāts skolas diagnostikas darbs matemātikā!" at bounding box center [402, 34] width 474 height 19
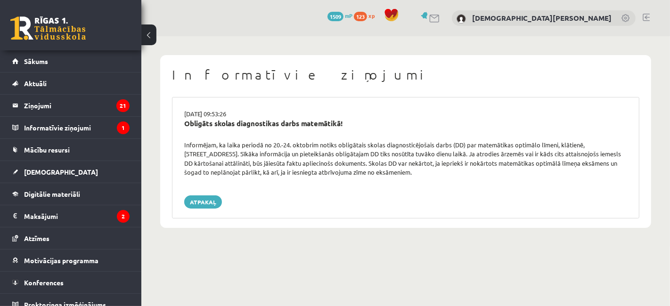
click at [144, 32] on button at bounding box center [148, 35] width 15 height 21
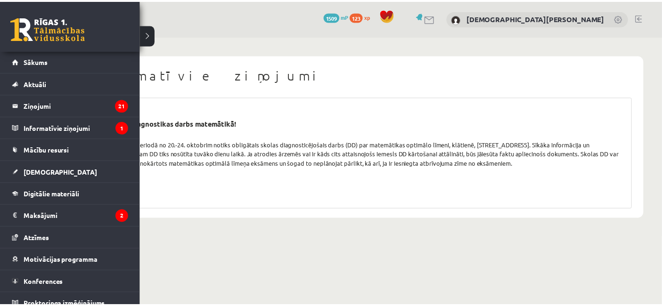
scroll to position [8, 0]
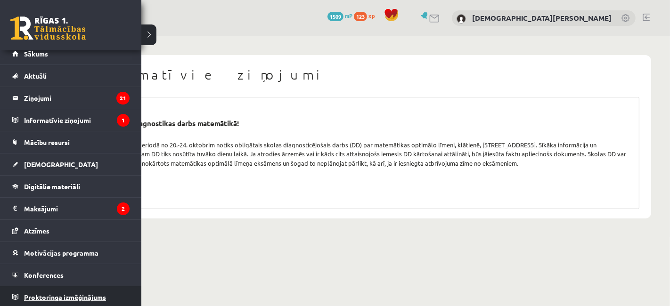
click at [62, 296] on span "Proktoringa izmēģinājums" at bounding box center [65, 297] width 82 height 8
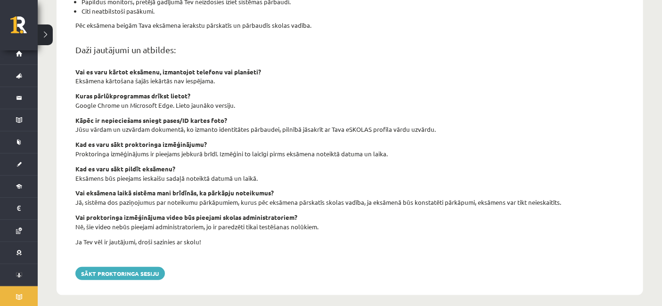
scroll to position [344, 0]
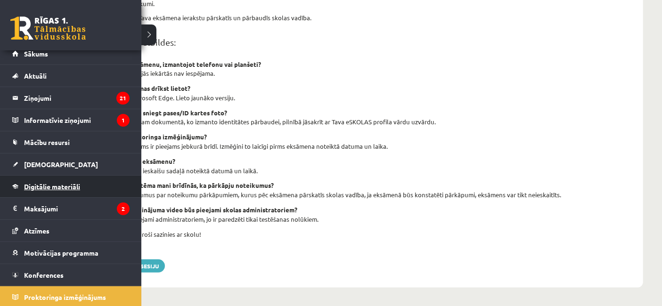
click at [64, 186] on span "Digitālie materiāli" at bounding box center [52, 186] width 56 height 8
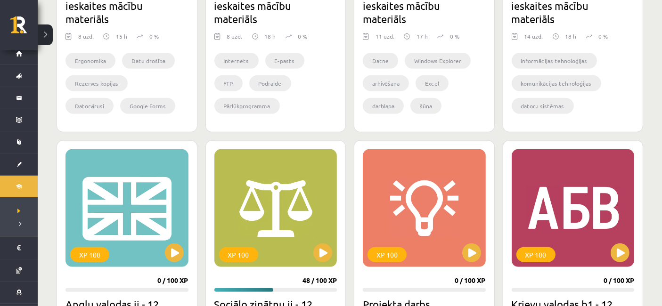
scroll to position [172, 0]
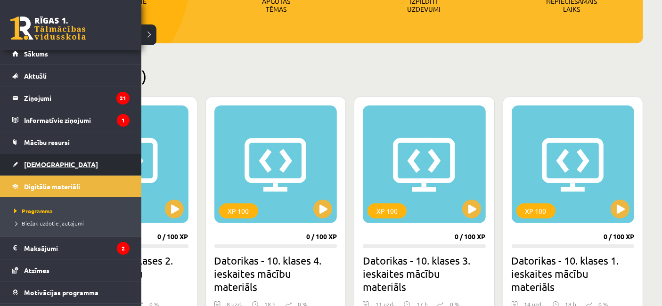
click at [36, 161] on span "[DEMOGRAPHIC_DATA]" at bounding box center [61, 164] width 74 height 8
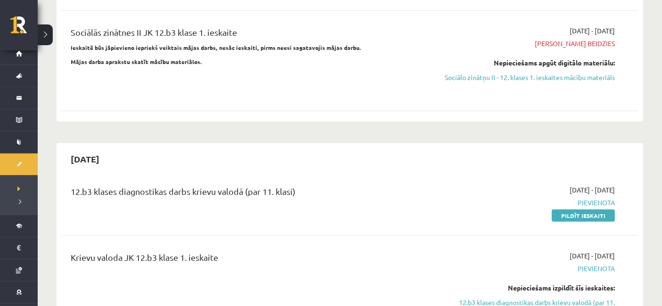
scroll to position [119, 0]
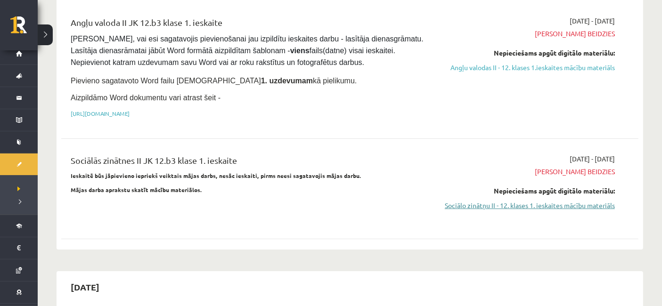
click at [563, 202] on link "Sociālo zinātņu II - 12. klases 1. ieskaites mācību materiāls" at bounding box center [529, 206] width 172 height 10
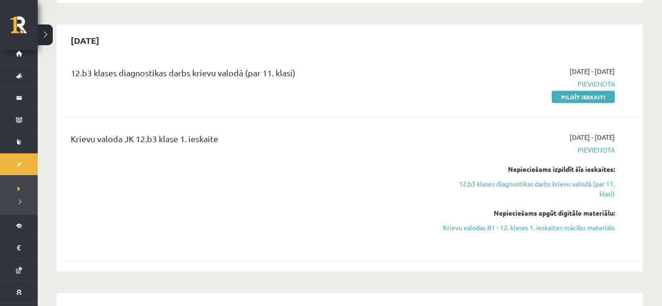
scroll to position [354, 0]
